Goal: Task Accomplishment & Management: Complete application form

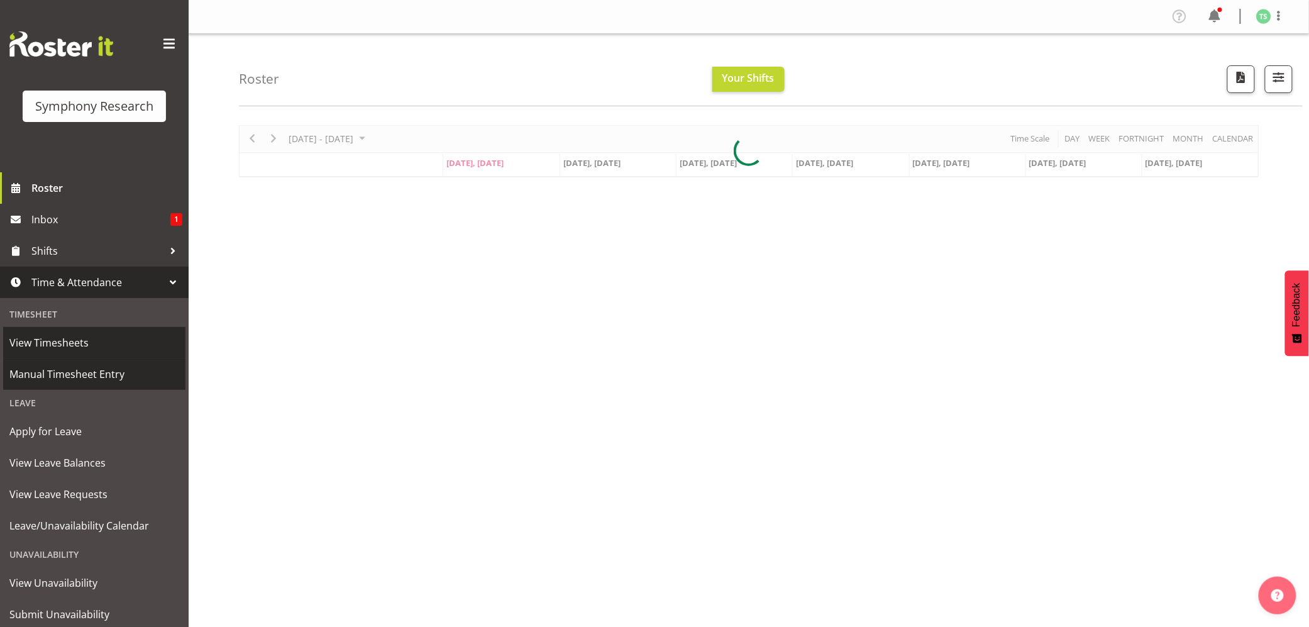
click at [55, 372] on span "Manual Timesheet Entry" at bounding box center [94, 374] width 170 height 19
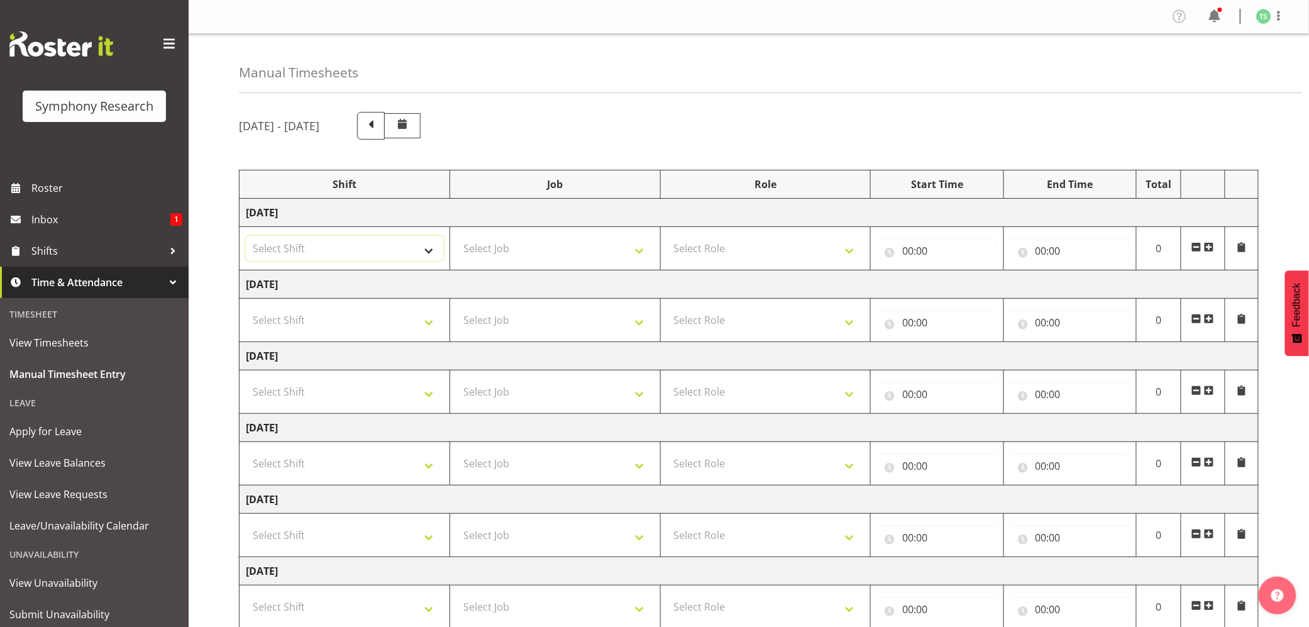
click at [426, 256] on select "Select Shift !!Weekend Residential (Roster IT Shift Label) *Business 9/10am ~ 4…" at bounding box center [344, 248] width 197 height 25
select select "56692"
click at [246, 237] on select "Select Shift !!Weekend Residential (Roster IT Shift Label) *Business 9/10am ~ 4…" at bounding box center [344, 248] width 197 height 25
click at [636, 260] on select "Select Job 550060 IF Admin 553492 World Poll Aus Wave 2 Main 2025 553493 World …" at bounding box center [554, 248] width 197 height 25
select select "10499"
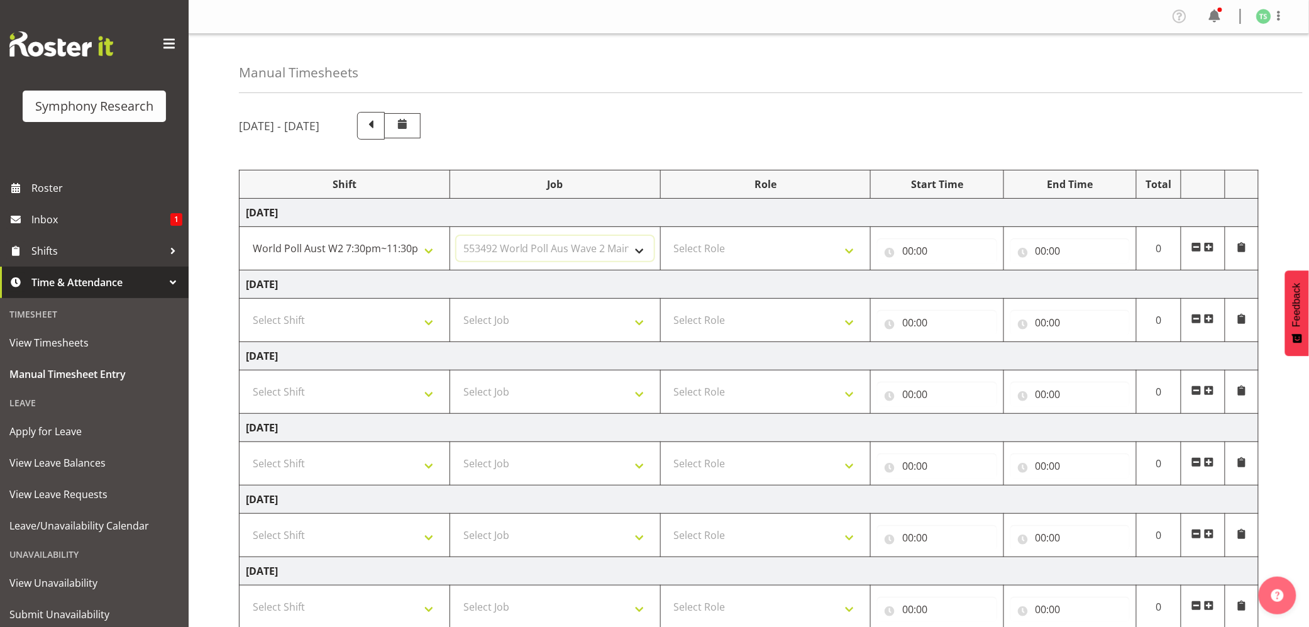
click at [456, 237] on select "Select Job 550060 IF Admin 553492 World Poll Aus Wave 2 Main 2025 553493 World …" at bounding box center [554, 248] width 197 height 25
click at [859, 255] on select "Select Role Briefing Interviewing" at bounding box center [765, 248] width 197 height 25
select select "47"
click at [667, 237] on select "Select Role Briefing Interviewing" at bounding box center [765, 248] width 197 height 25
click at [911, 249] on input "00:00" at bounding box center [936, 250] width 119 height 25
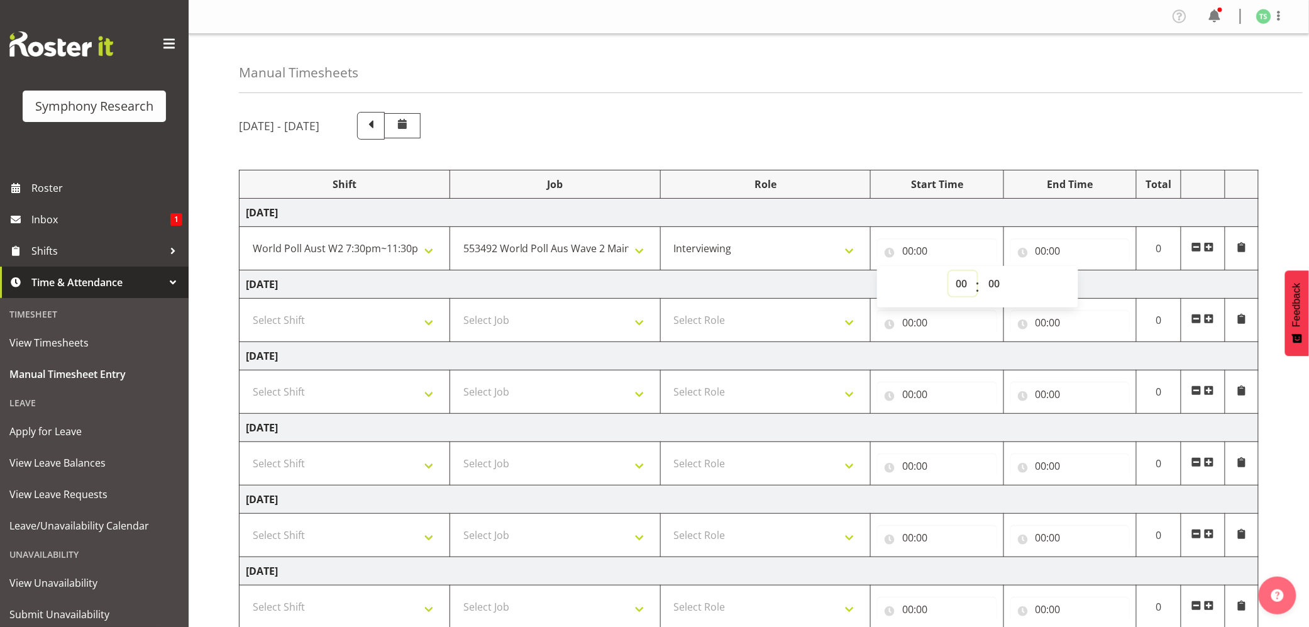
click at [960, 282] on select "00 01 02 03 04 05 06 07 08 09 10 11 12 13 14 15 16 17 18 19 20 21 22 23" at bounding box center [963, 283] width 28 height 25
select select "19"
click at [949, 272] on select "00 01 02 03 04 05 06 07 08 09 10 11 12 13 14 15 16 17 18 19 20 21 22 23" at bounding box center [963, 283] width 28 height 25
type input "19:00"
click at [921, 250] on input "19:00" at bounding box center [936, 250] width 119 height 25
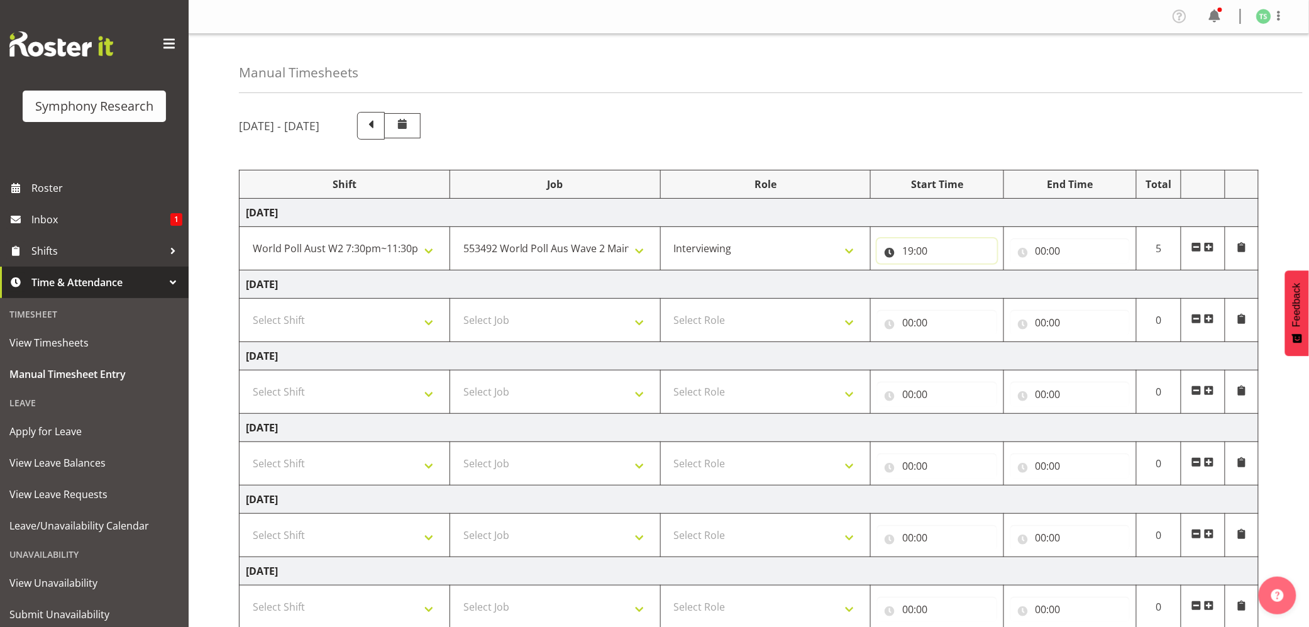
click at [923, 254] on input "19:00" at bounding box center [936, 250] width 119 height 25
click at [993, 283] on select "00 01 02 03 04 05 06 07 08 09 10 11 12 13 14 15 16 17 18 19 20 21 22 23 24 25 2…" at bounding box center [995, 283] width 28 height 25
select select "50"
click at [981, 272] on select "00 01 02 03 04 05 06 07 08 09 10 11 12 13 14 15 16 17 18 19 20 21 22 23 24 25 2…" at bounding box center [995, 283] width 28 height 25
type input "19:50"
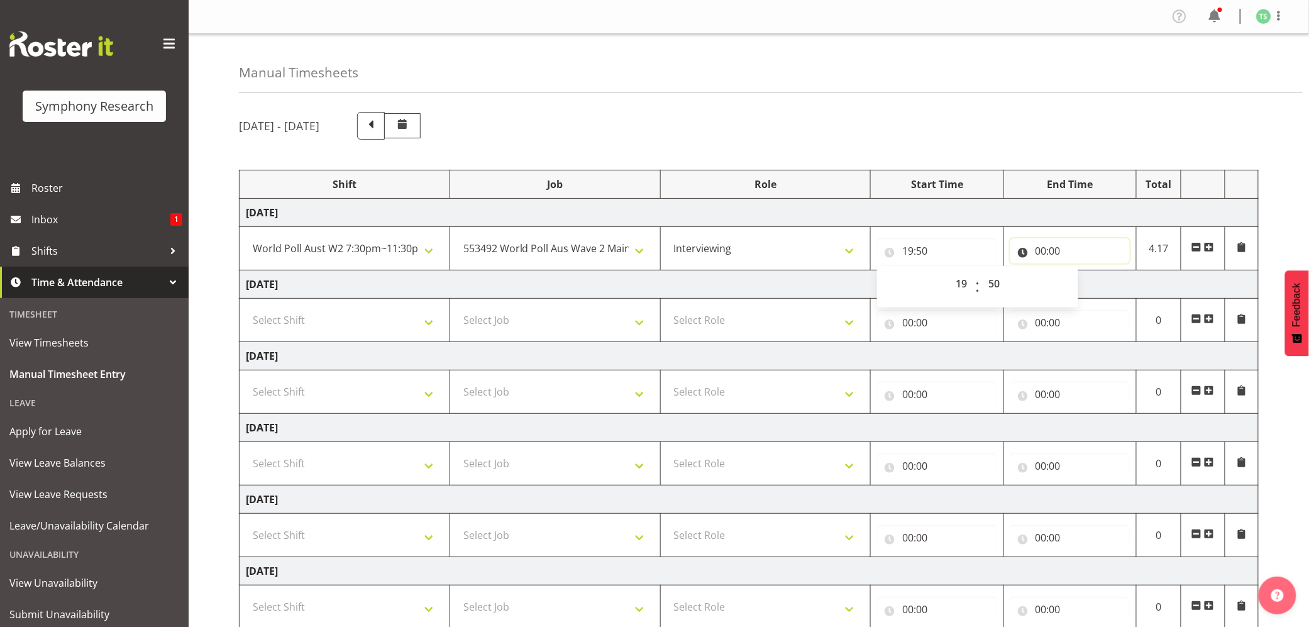
click at [1034, 252] on input "00:00" at bounding box center [1069, 250] width 119 height 25
click at [1094, 285] on select "00 01 02 03 04 05 06 07 08 09 10 11 12 13 14 15 16 17 18 19 20 21 22 23" at bounding box center [1096, 283] width 28 height 25
select select "22"
click at [1082, 272] on select "00 01 02 03 04 05 06 07 08 09 10 11 12 13 14 15 16 17 18 19 20 21 22 23" at bounding box center [1096, 283] width 28 height 25
type input "22:00"
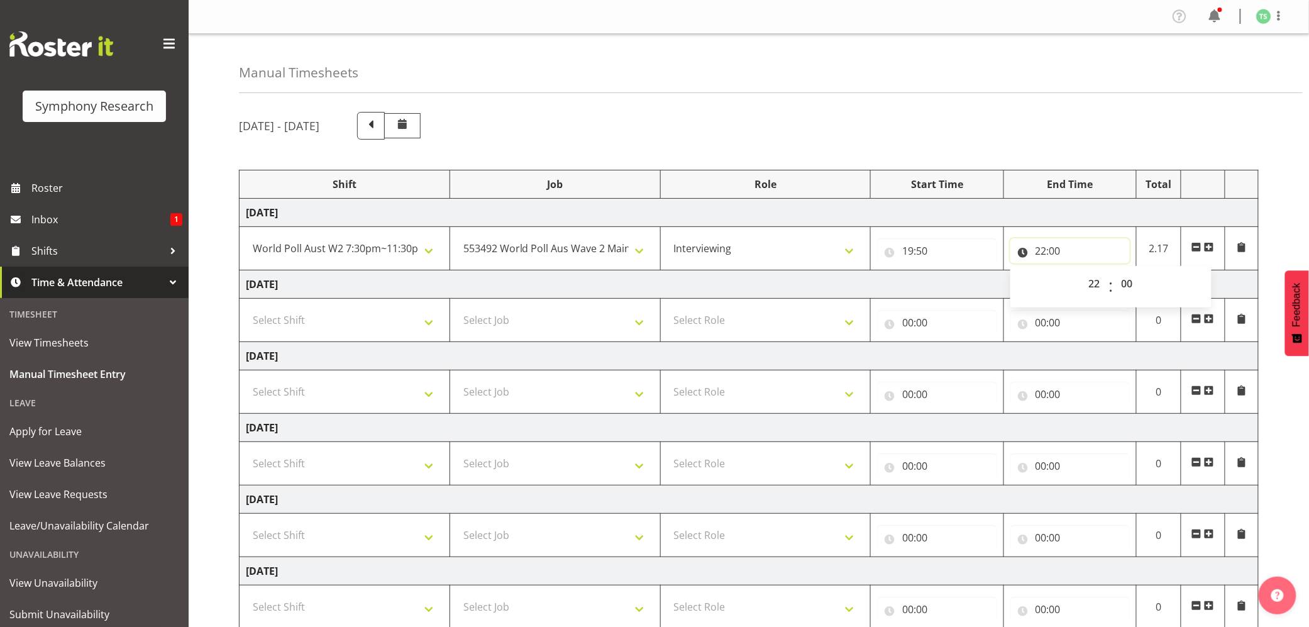
click at [1055, 252] on input "22:00" at bounding box center [1069, 250] width 119 height 25
click at [1137, 284] on select "00 01 02 03 04 05 06 07 08 09 10 11 12 13 14 15 16 17 18 19 20 21 22 23 24 25 2…" at bounding box center [1128, 283] width 28 height 25
select select "30"
click at [1114, 272] on select "00 01 02 03 04 05 06 07 08 09 10 11 12 13 14 15 16 17 18 19 20 21 22 23 24 25 2…" at bounding box center [1128, 283] width 28 height 25
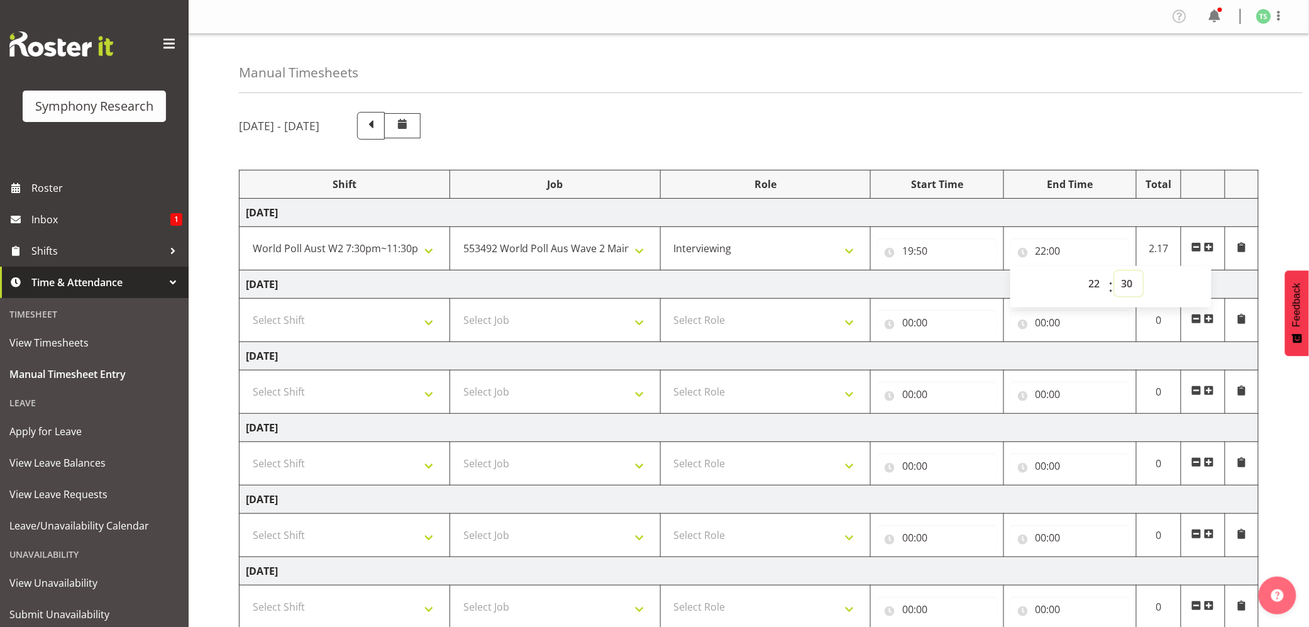
type input "22:30"
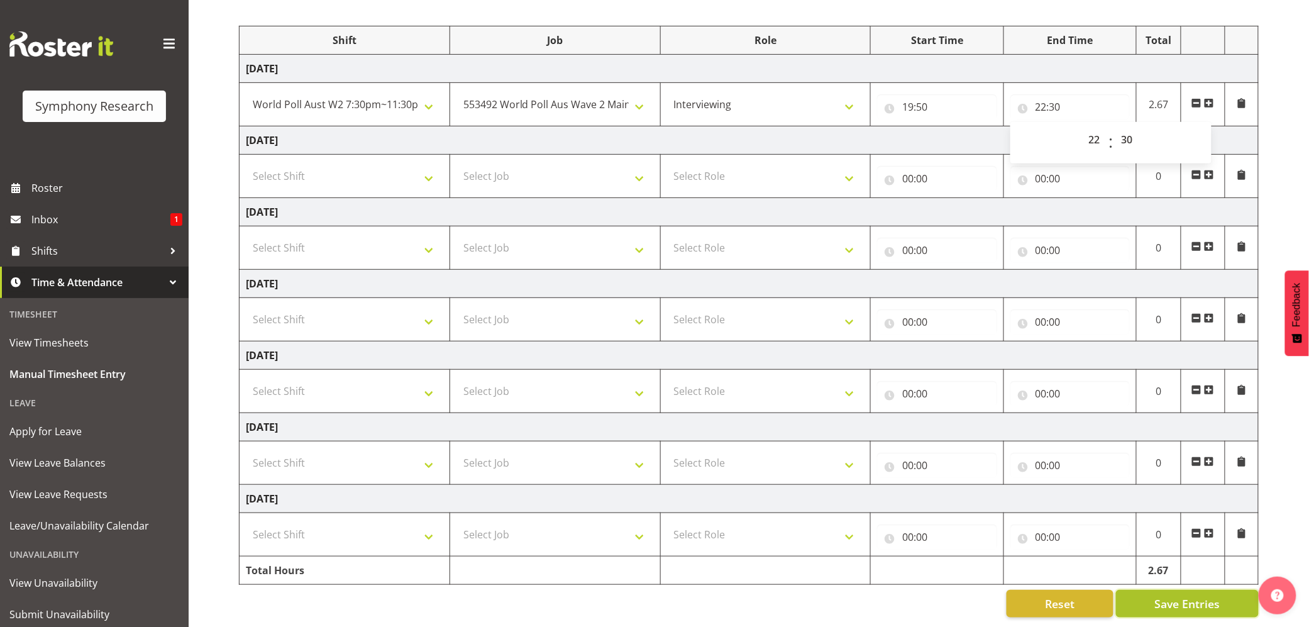
click at [1172, 595] on span "Save Entries" at bounding box center [1186, 603] width 65 height 16
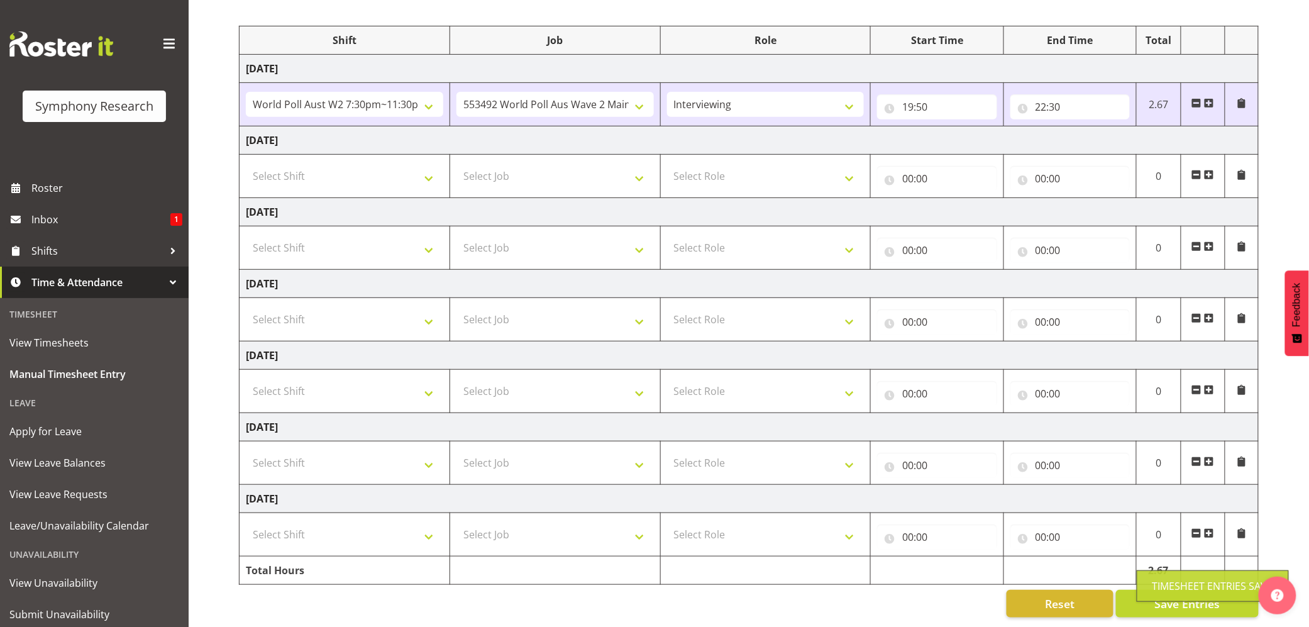
click at [1180, 585] on div "Timesheet Entries Save" at bounding box center [1212, 585] width 121 height 15
click at [1177, 583] on div "Timesheet Entries Save" at bounding box center [1212, 585] width 121 height 15
click at [1170, 590] on button "Save Entries" at bounding box center [1187, 604] width 143 height 28
click at [1168, 581] on div "Timesheet Entries Save" at bounding box center [1212, 585] width 121 height 15
click at [1167, 581] on div "Timesheet Entries Save" at bounding box center [1212, 585] width 121 height 15
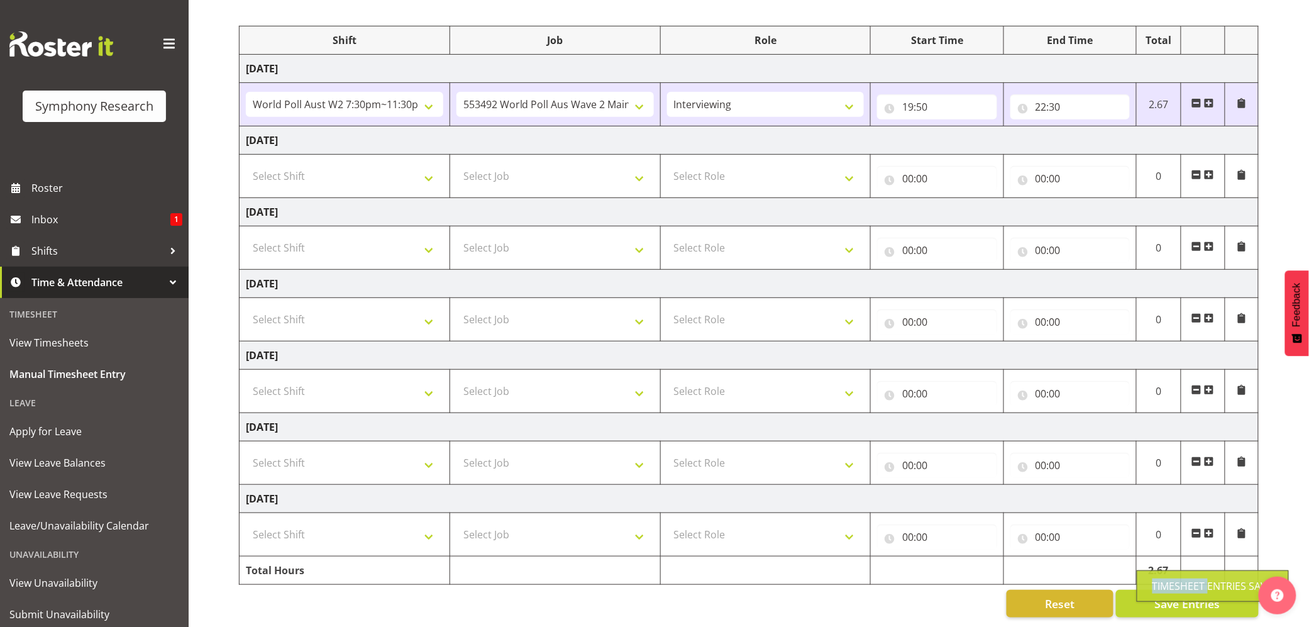
click at [1167, 581] on div "Timesheet Entries Save" at bounding box center [1212, 585] width 121 height 15
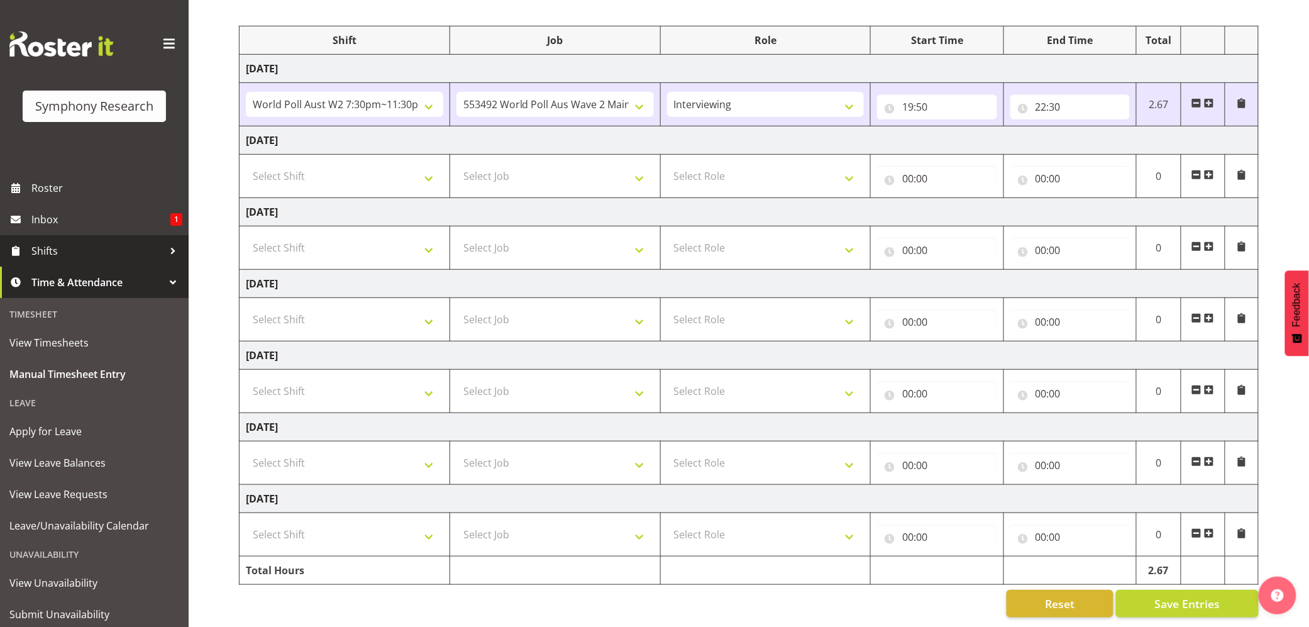
click at [33, 252] on span "Shifts" at bounding box center [97, 250] width 132 height 19
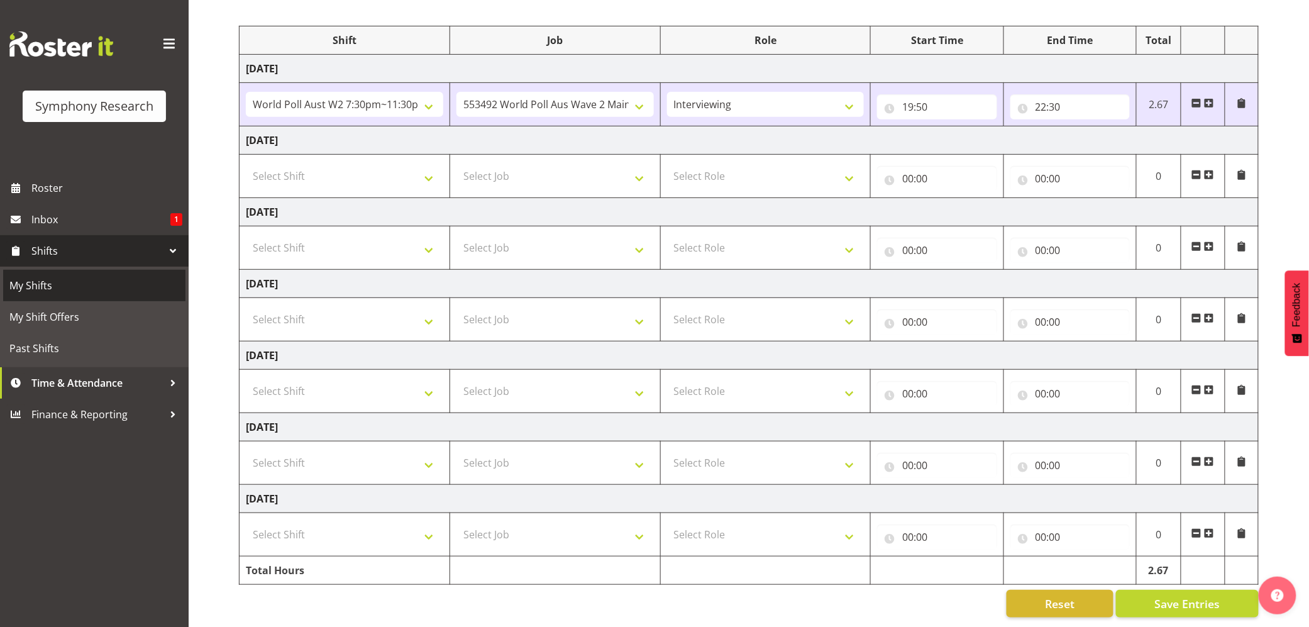
click at [31, 285] on span "My Shifts" at bounding box center [94, 285] width 170 height 19
